Goal: Find specific page/section: Find specific page/section

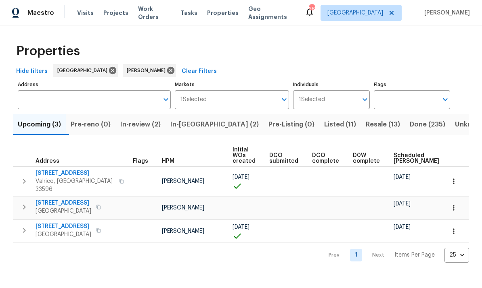
click at [197, 126] on span "In-reno (2)" at bounding box center [214, 124] width 88 height 11
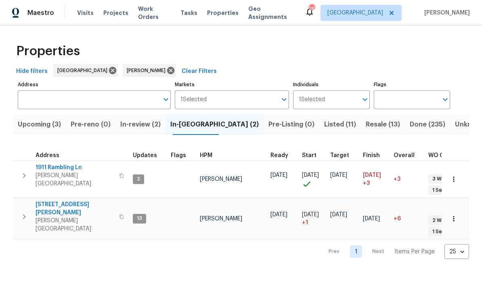
click at [66, 201] on span "1109 Bryan Rd" at bounding box center [75, 209] width 79 height 16
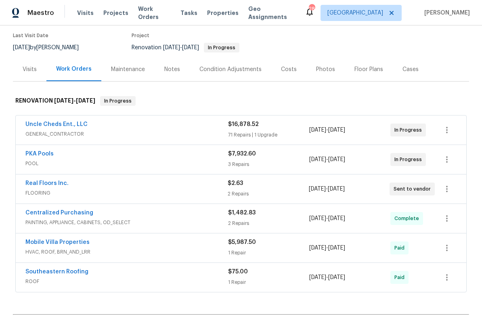
scroll to position [75, 0]
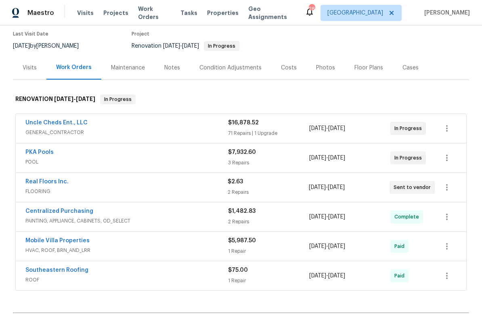
click at [56, 187] on span "FLOORING" at bounding box center [126, 191] width 202 height 8
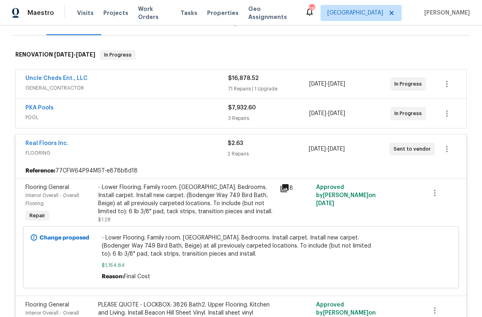
scroll to position [169, 0]
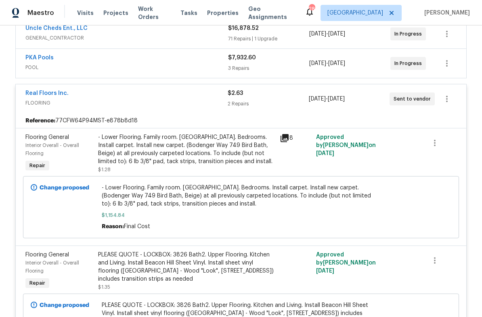
click at [272, 198] on span "- Lower Flooring. Family room. [GEOGRAPHIC_DATA]. Bedrooms. Install carpet. Ins…" at bounding box center [241, 196] width 279 height 24
click at [275, 198] on span "- Lower Flooring. Family room. [GEOGRAPHIC_DATA]. Bedrooms. Install carpet. Ins…" at bounding box center [241, 196] width 279 height 24
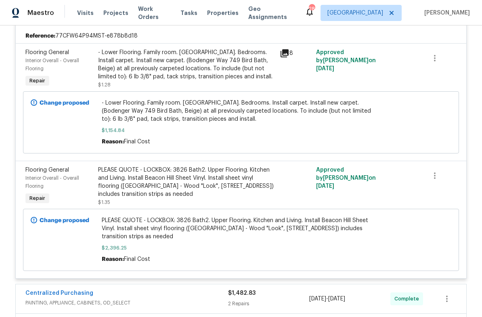
scroll to position [259, 0]
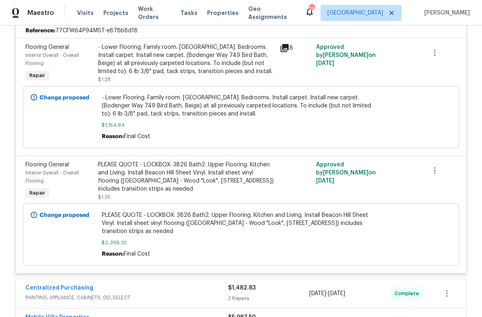
click at [244, 227] on span "PLEASE QUOTE - LOCKBOX: 3826 Bath2. Upper Flooring. Kitchen and Living. Install…" at bounding box center [241, 223] width 279 height 24
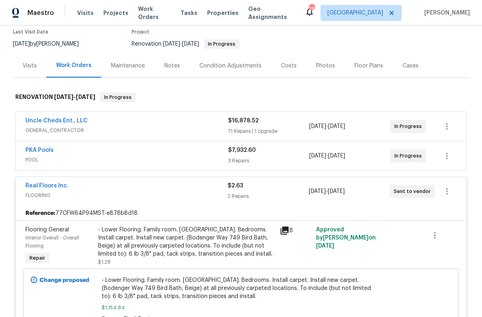
scroll to position [97, 0]
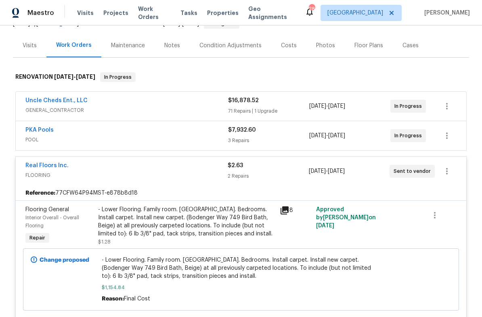
click at [50, 163] on link "Real Floors Inc." at bounding box center [46, 166] width 43 height 6
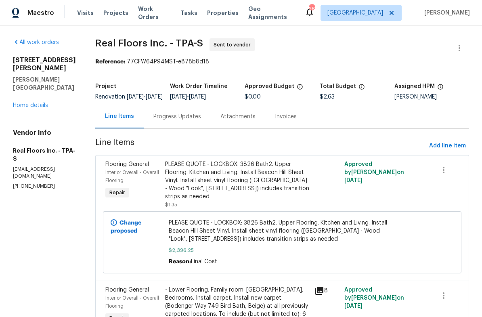
click at [389, 91] on div "Total Budget" at bounding box center [357, 89] width 75 height 10
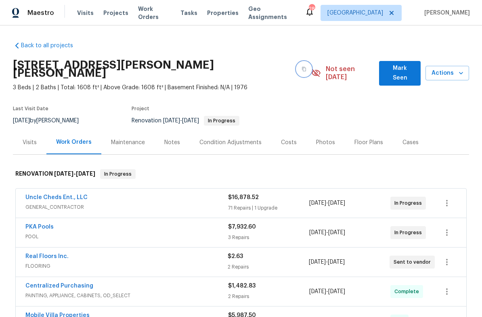
click at [302, 67] on icon "button" at bounding box center [304, 69] width 4 height 4
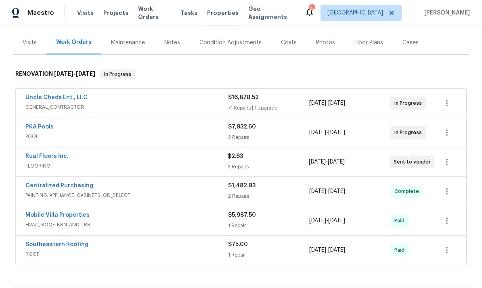
scroll to position [100, 0]
click at [37, 162] on span "FLOORING" at bounding box center [126, 166] width 202 height 8
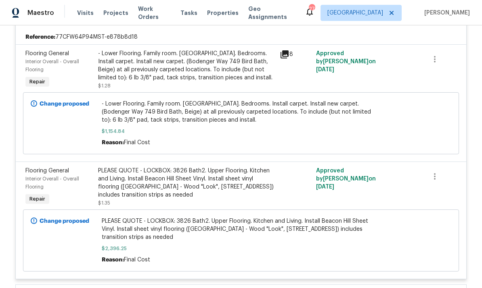
scroll to position [254, 0]
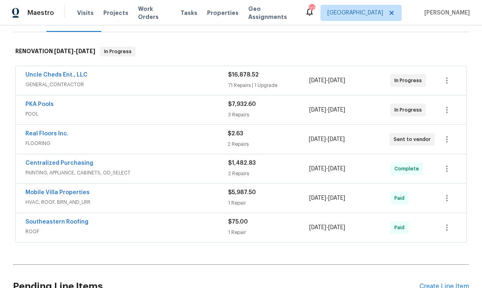
scroll to position [128, 0]
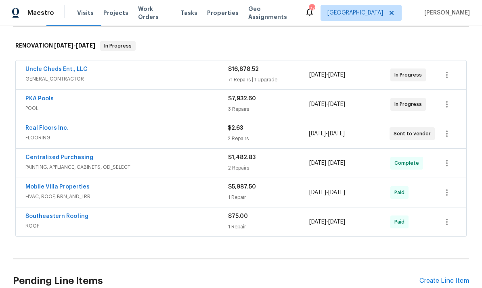
click at [32, 96] on link "PKA Pools" at bounding box center [39, 99] width 28 height 6
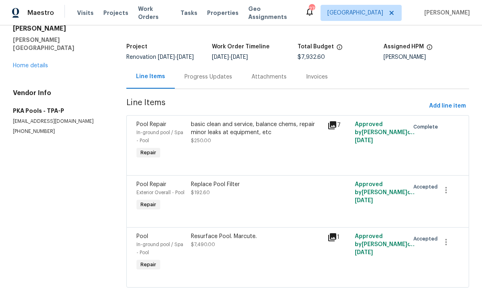
scroll to position [39, 0]
